Goal: Transaction & Acquisition: Purchase product/service

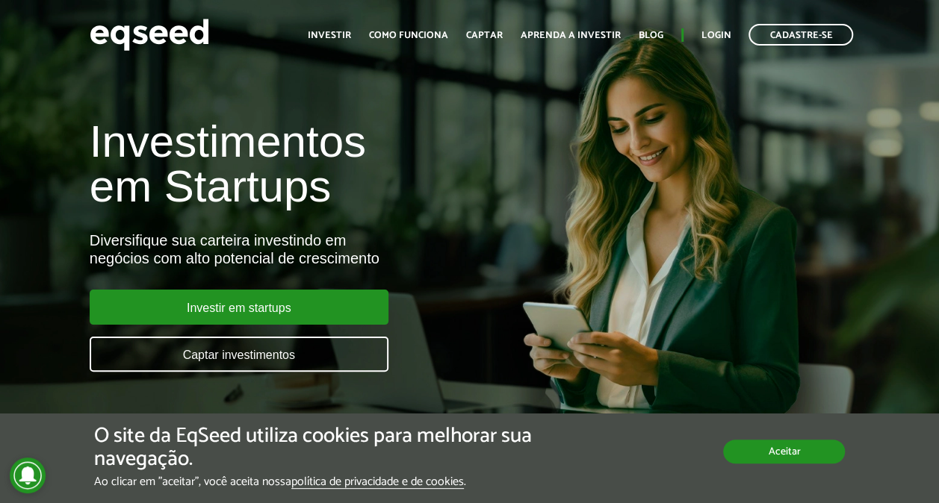
click at [751, 452] on button "Aceitar" at bounding box center [784, 452] width 122 height 24
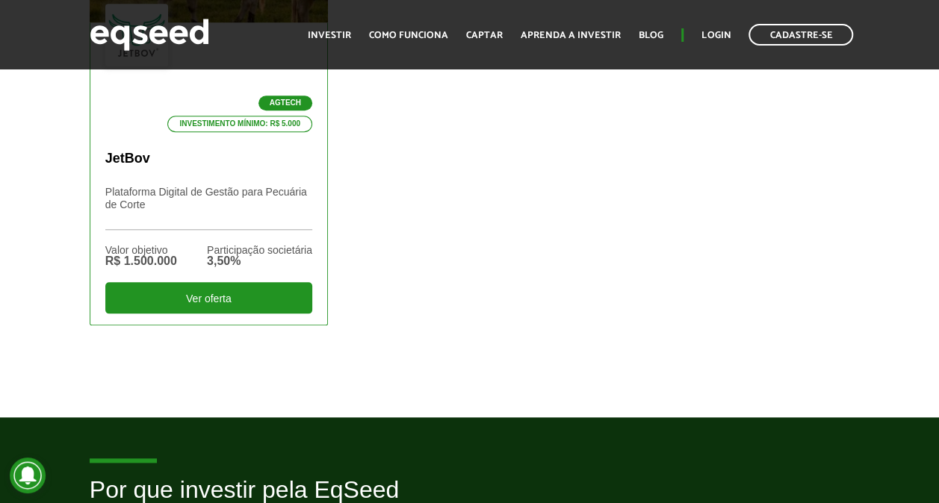
scroll to position [672, 0]
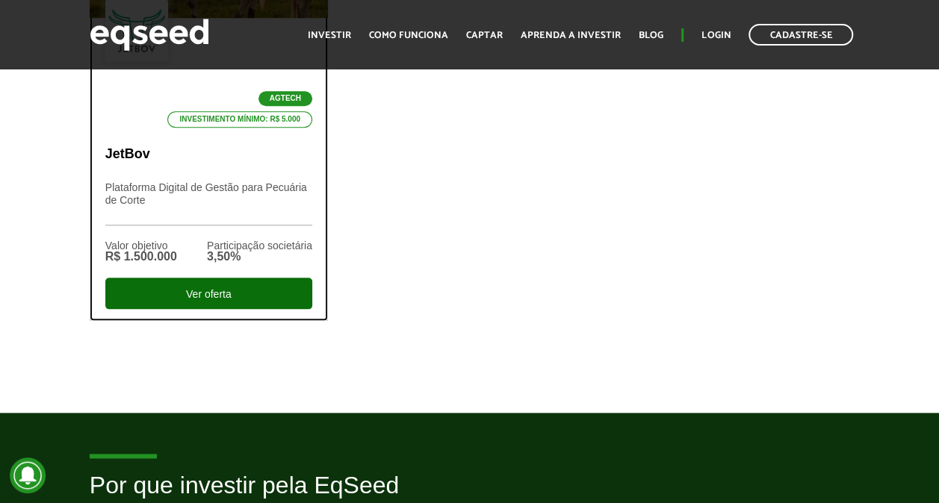
click at [235, 290] on div "Ver oferta" at bounding box center [208, 293] width 207 height 31
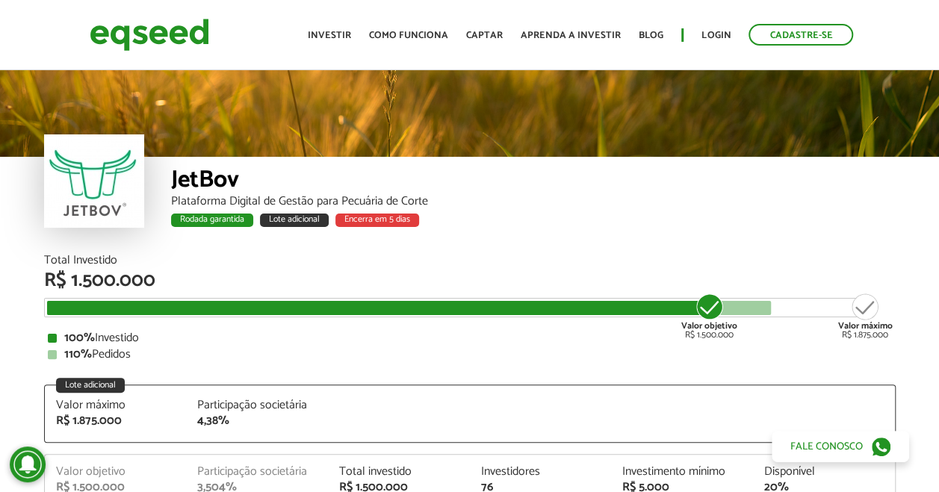
scroll to position [1781, 0]
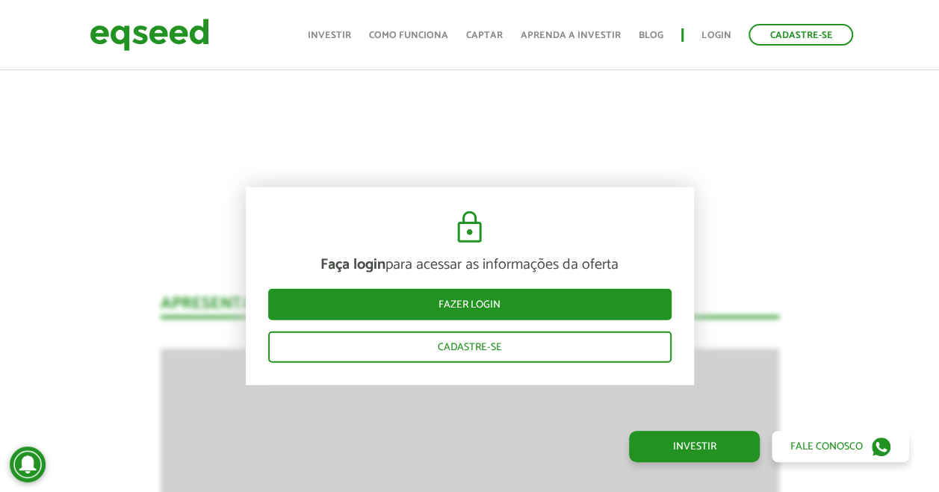
drag, startPoint x: 61, startPoint y: 258, endPoint x: 112, endPoint y: 255, distance: 51.6
